Goal: Check status: Check status

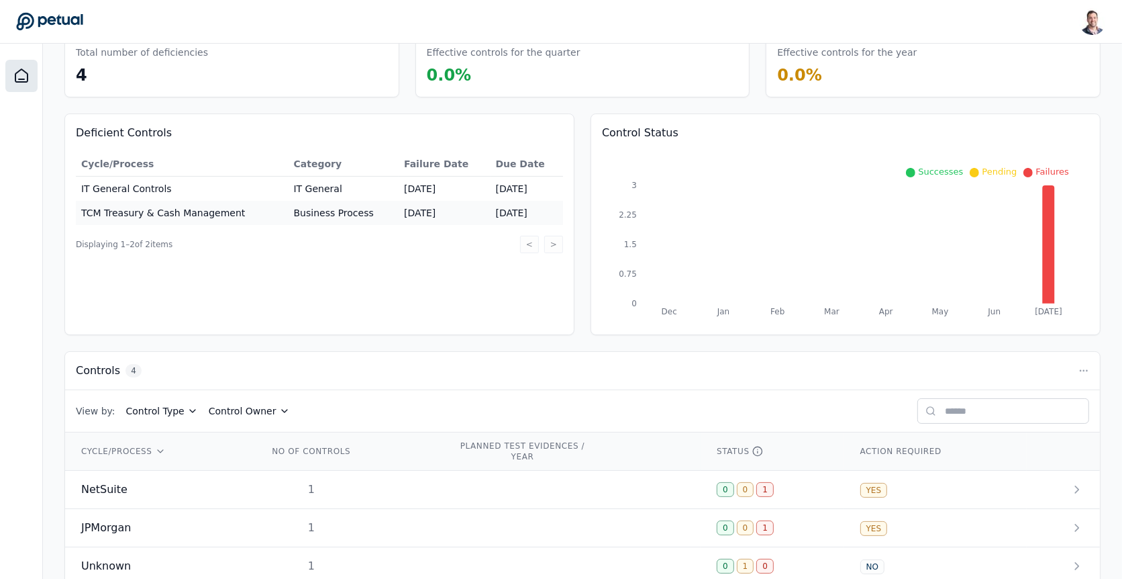
scroll to position [133, 0]
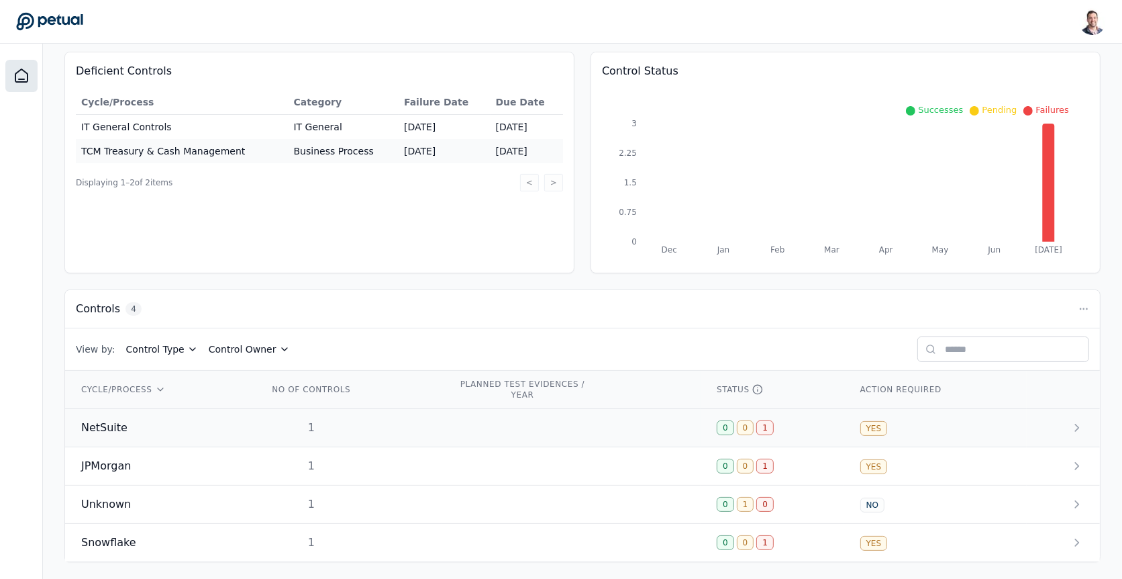
click at [410, 416] on td "1" at bounding box center [347, 428] width 190 height 38
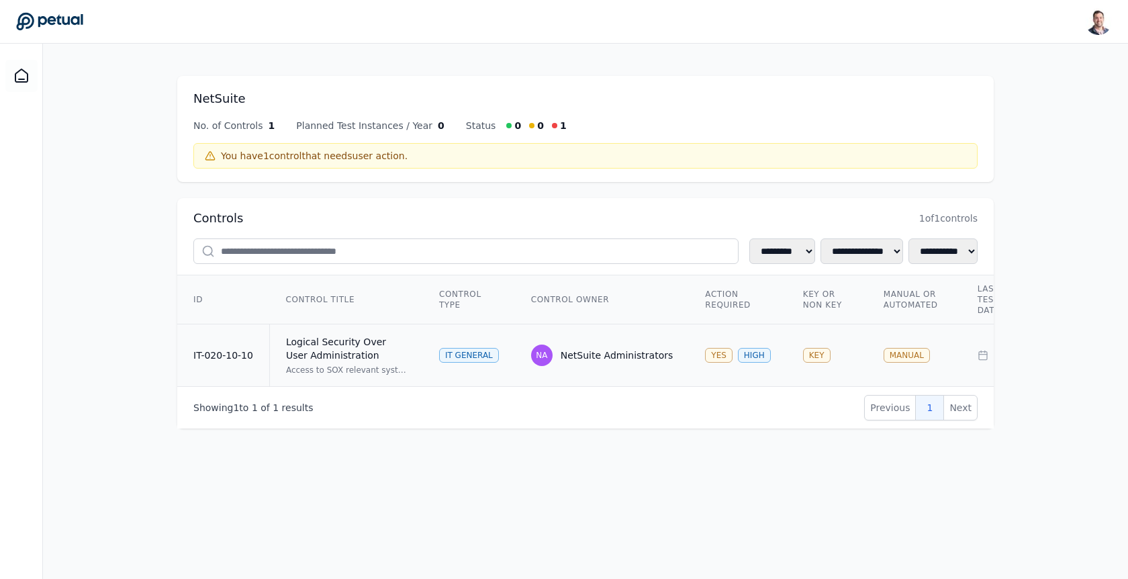
click at [465, 338] on td "IT General" at bounding box center [469, 355] width 92 height 62
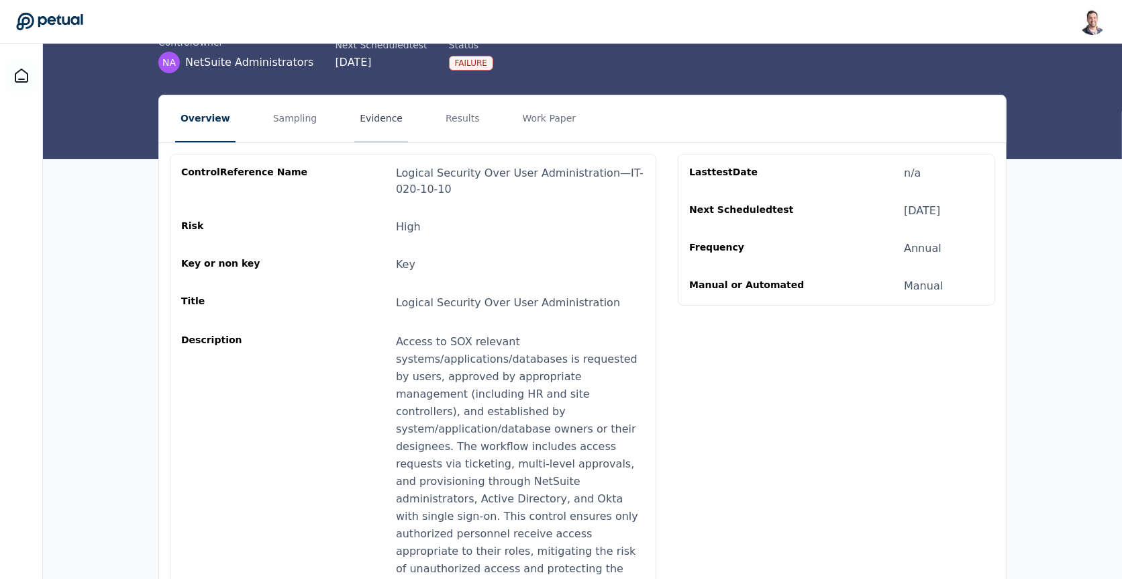
click at [365, 103] on button "Evidence" at bounding box center [381, 118] width 54 height 47
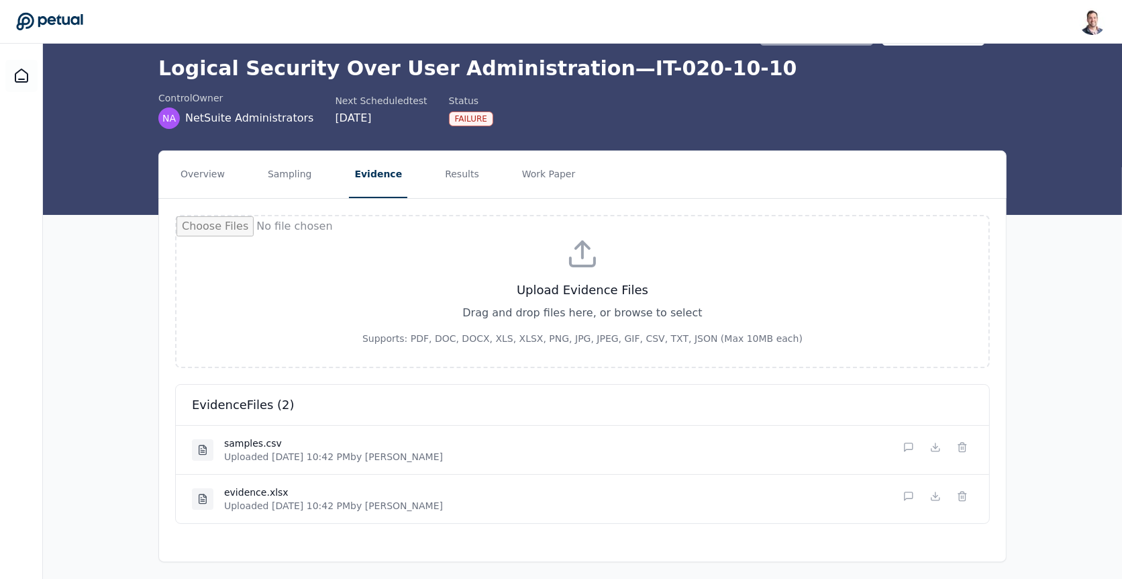
scroll to position [1, 0]
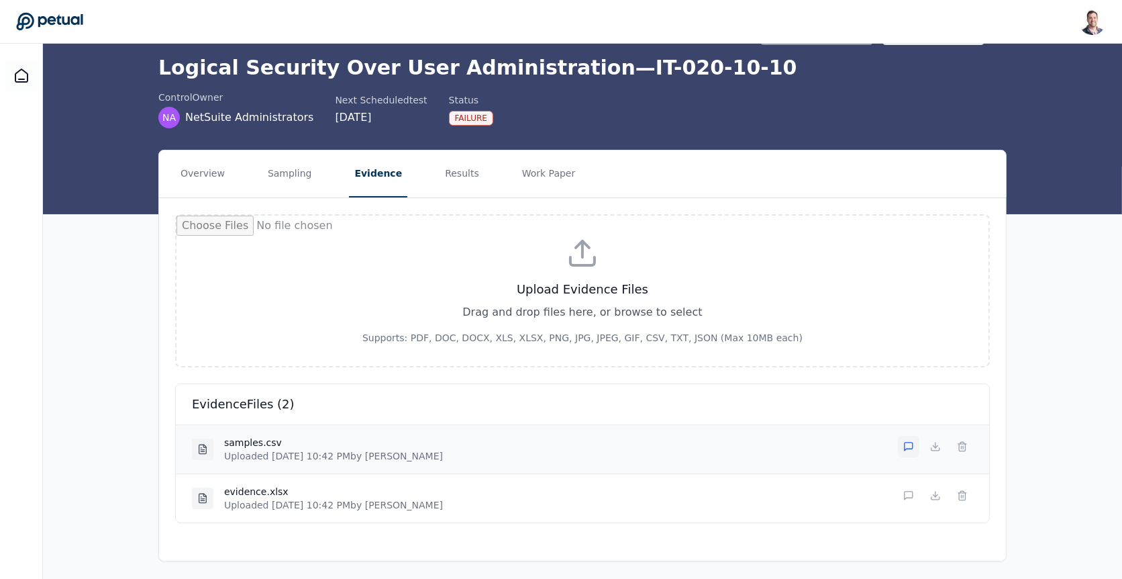
click at [904, 442] on icon at bounding box center [909, 446] width 11 height 11
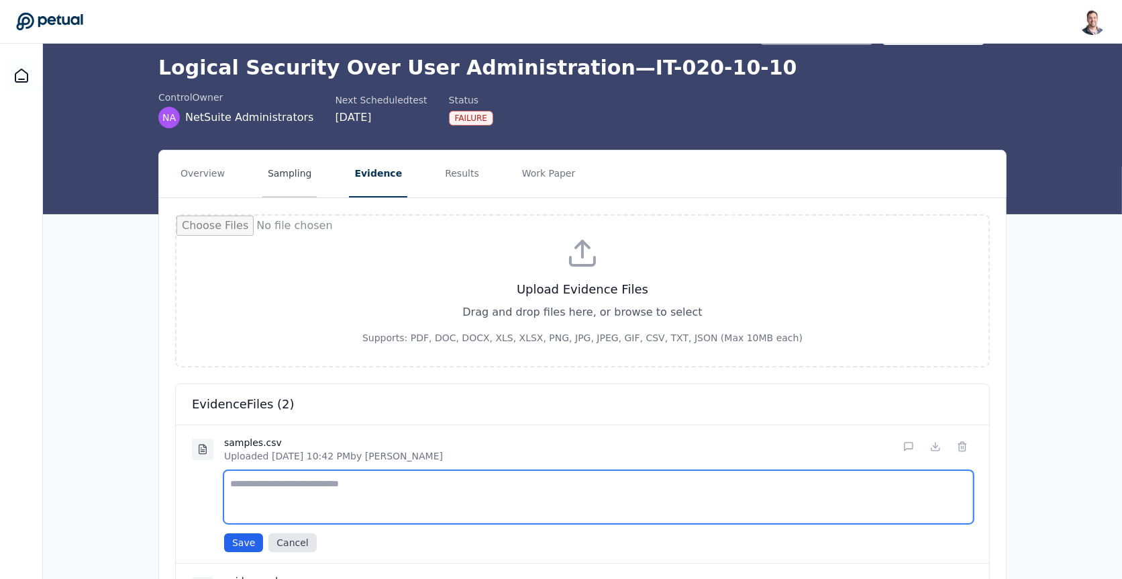
scroll to position [0, 0]
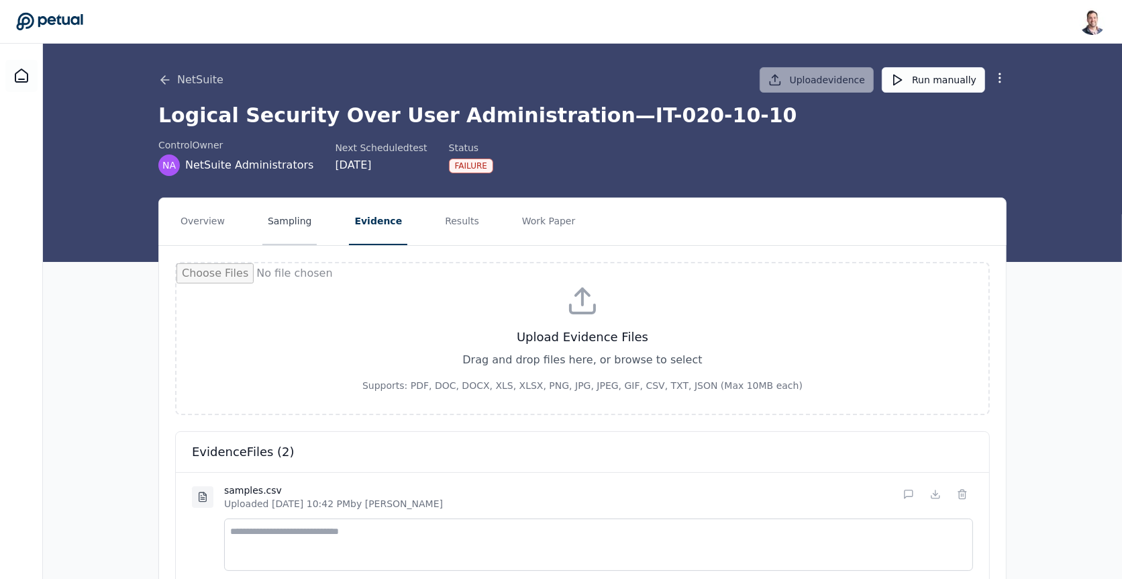
click at [284, 199] on button "Sampling" at bounding box center [289, 221] width 55 height 47
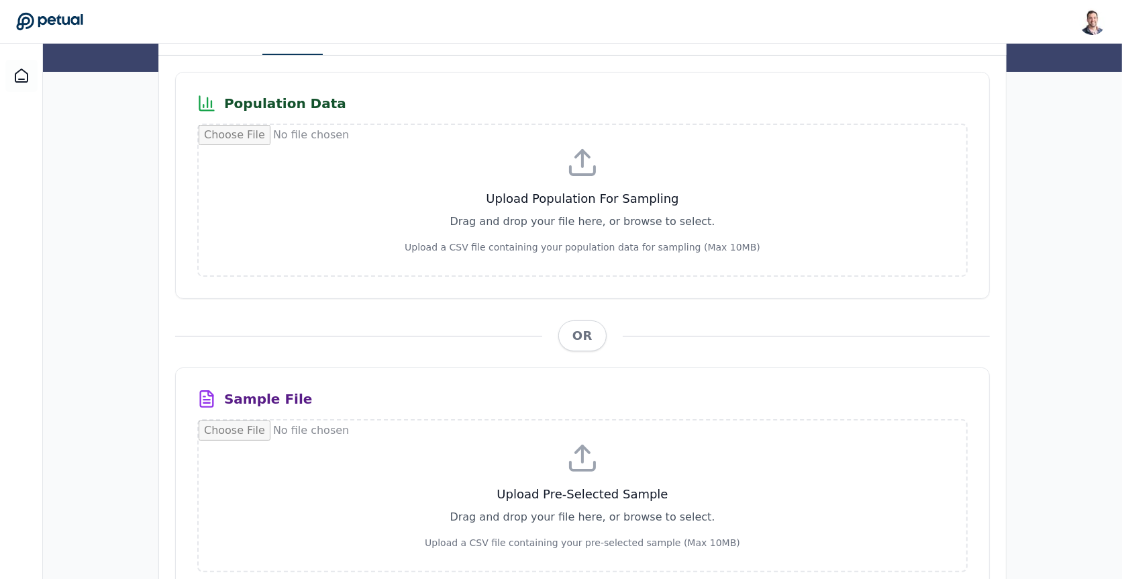
scroll to position [260, 0]
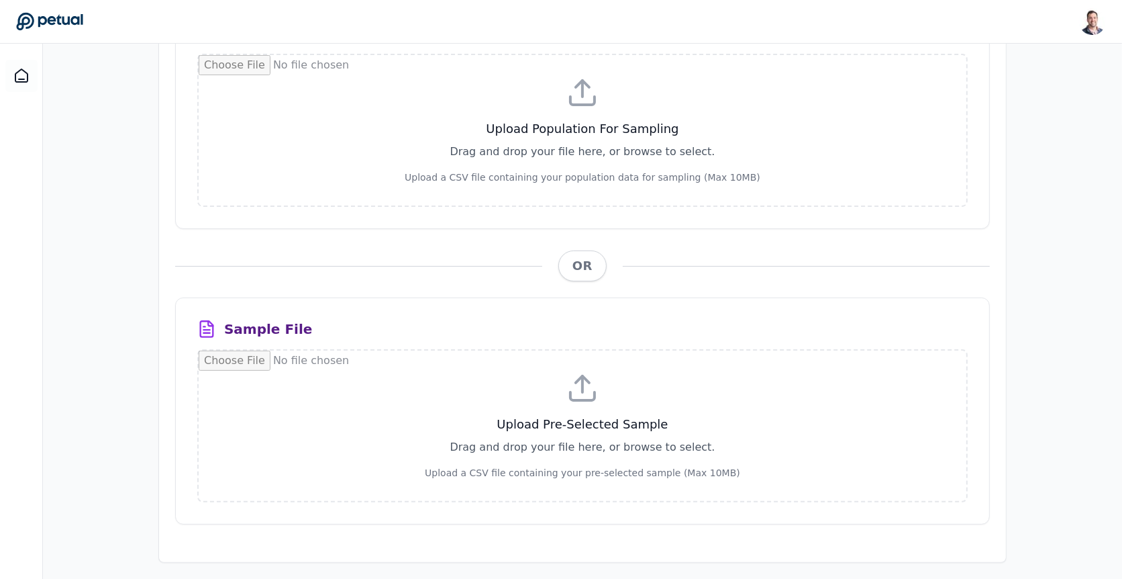
click at [583, 268] on span "OR" at bounding box center [583, 265] width 48 height 31
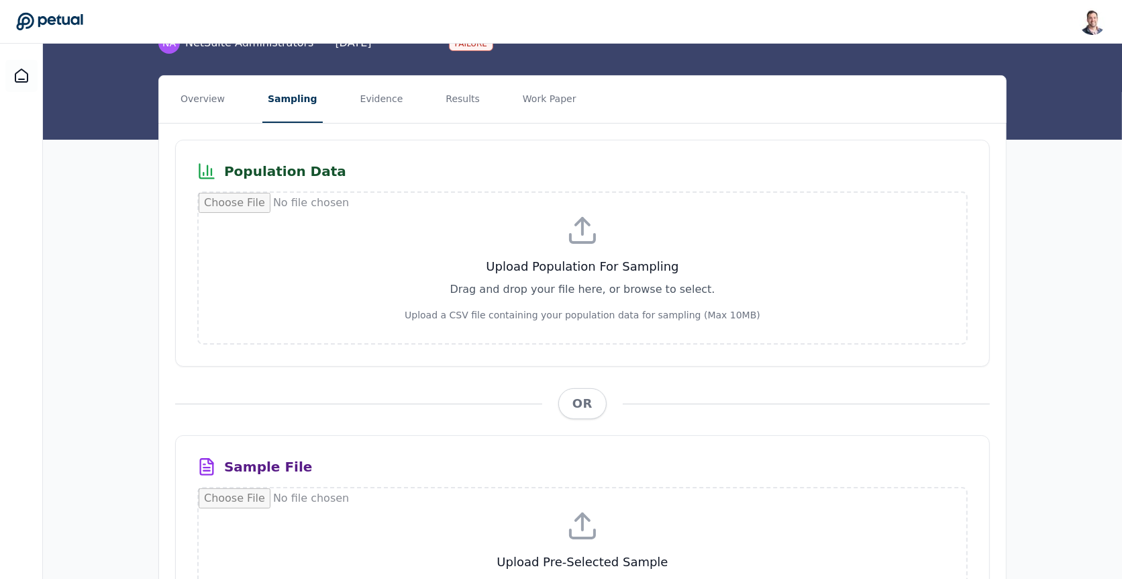
scroll to position [0, 0]
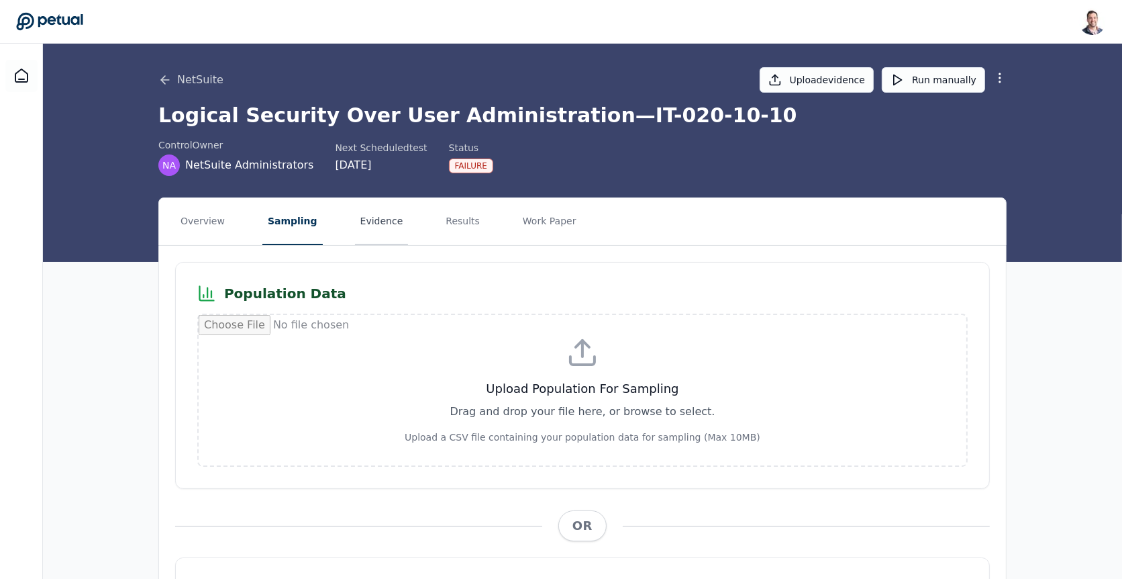
click at [380, 208] on button "Evidence" at bounding box center [382, 221] width 54 height 47
